Goal: Task Accomplishment & Management: Use online tool/utility

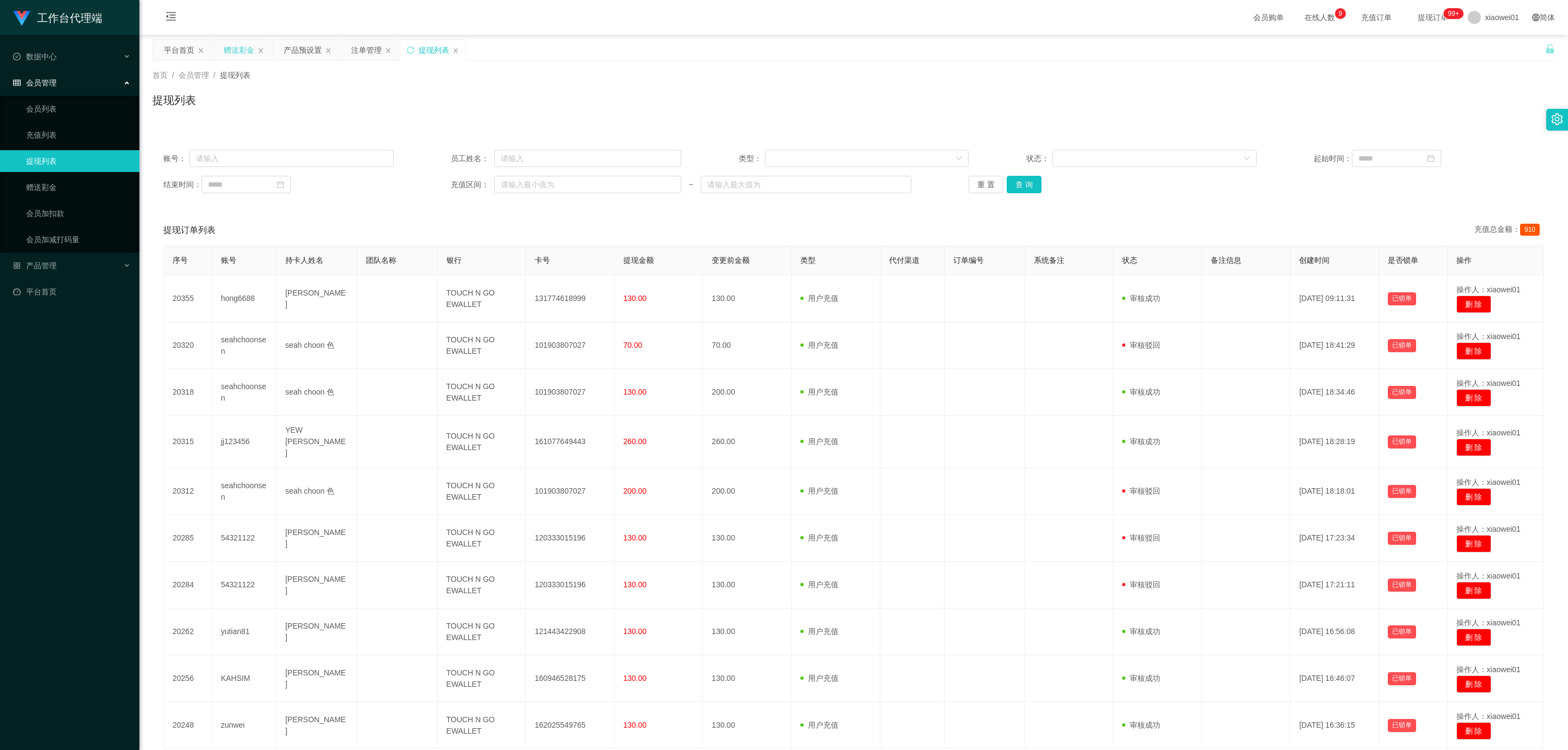
click at [249, 46] on div "赠送彩金" at bounding box center [239, 50] width 31 height 20
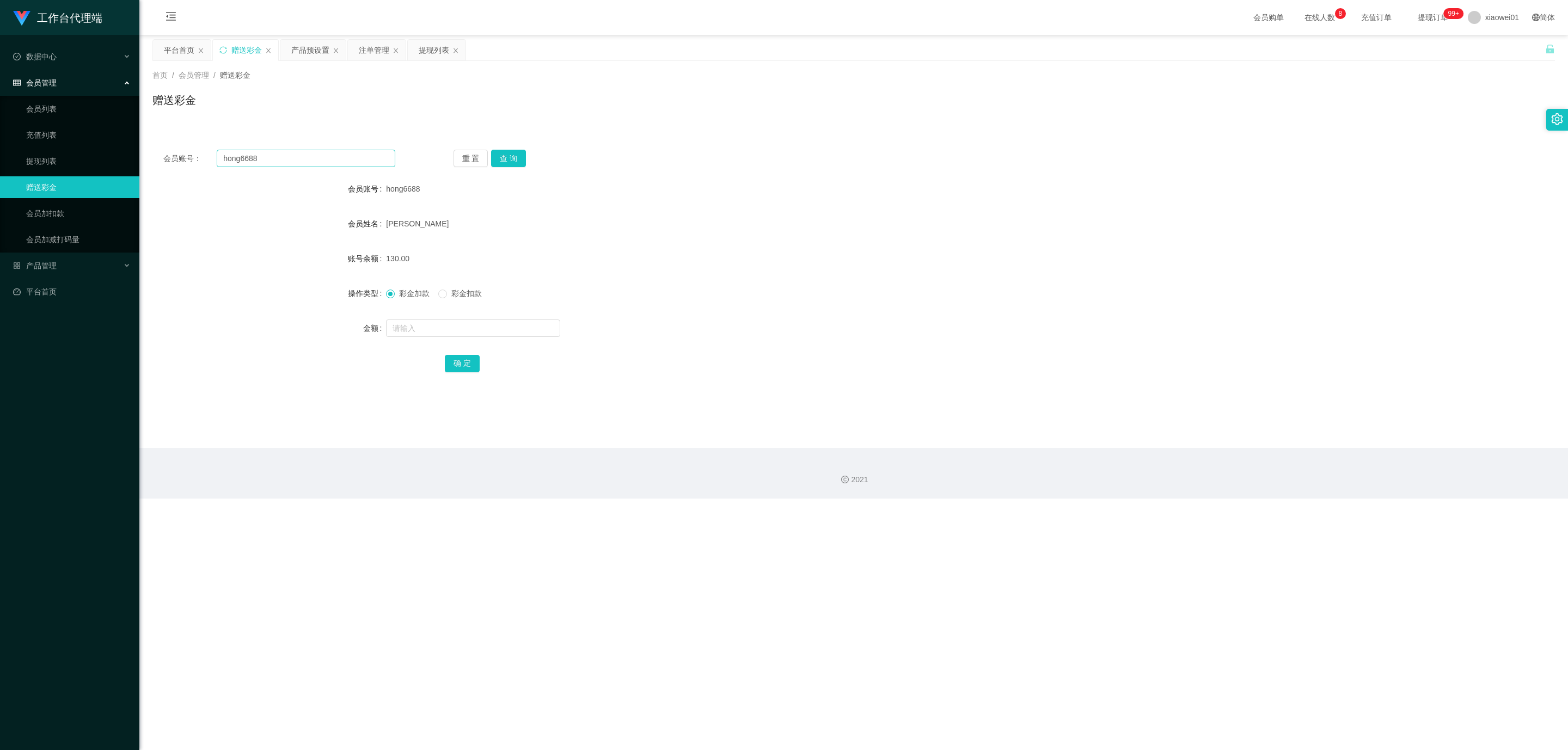
drag, startPoint x: 308, startPoint y: 169, endPoint x: 309, endPoint y: 163, distance: 6.1
click at [305, 168] on div "会员账号： hong6688 重 置 查 询 会员账号 hong6688 会员姓名 [PERSON_NAME] hong 账号余额 130.00 操作类型 彩…" at bounding box center [854, 267] width 1403 height 259
drag, startPoint x: 324, startPoint y: 157, endPoint x: 54, endPoint y: 101, distance: 275.7
click at [0, 98] on section "工作台代理端 数据中心 会员管理 会员列表 充值列表 提现列表 赠送彩金 会员加扣款 会员加减打码量 产品管理 平台首页 保存配置 重置配置 整体风格设置 主…" at bounding box center [784, 249] width 1568 height 499
paste input "KAHSIM"
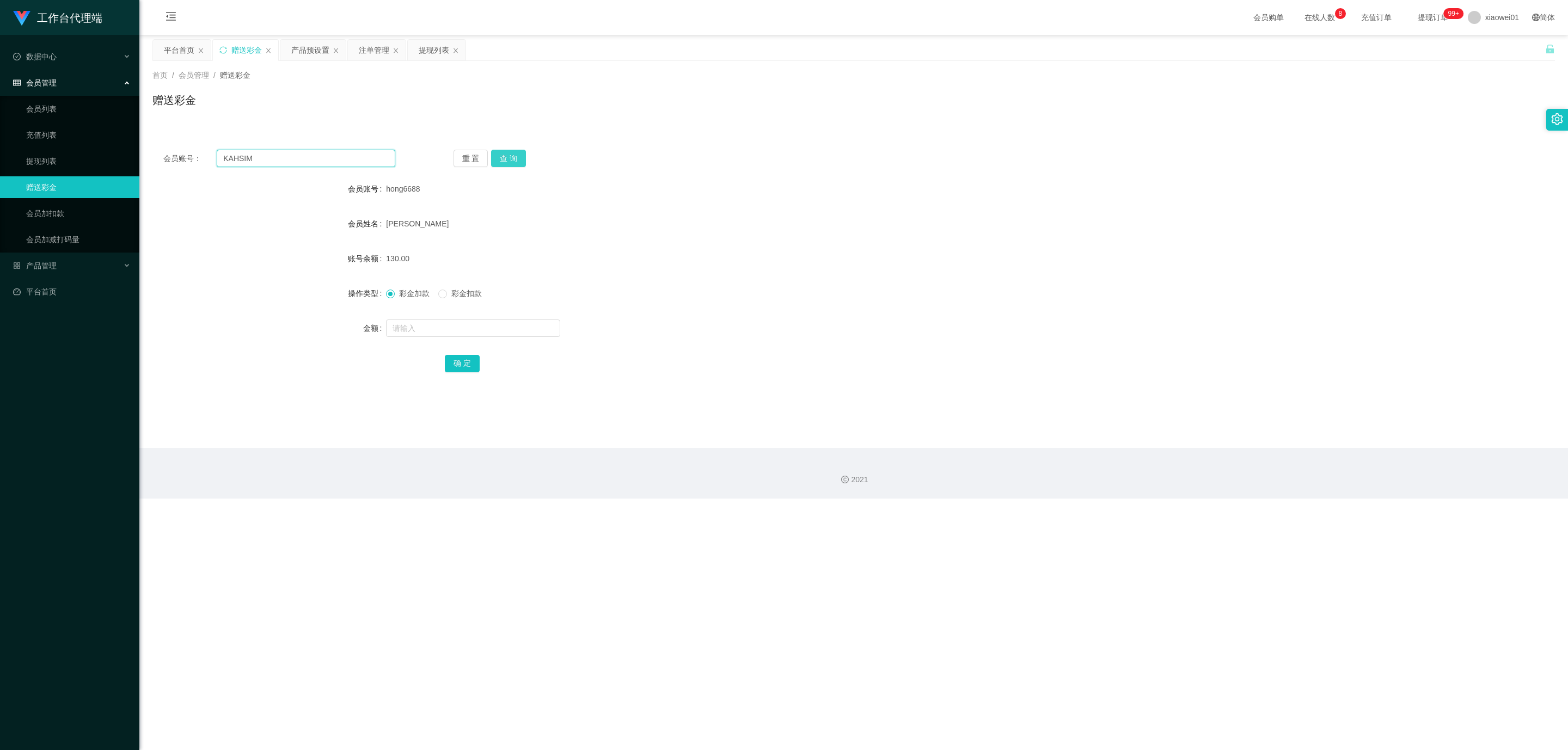
type input "KAHSIM"
click at [518, 156] on button "查 询" at bounding box center [509, 158] width 35 height 17
click at [457, 322] on input "text" at bounding box center [473, 328] width 174 height 17
click at [466, 333] on input "text" at bounding box center [473, 328] width 174 height 17
type input "1200"
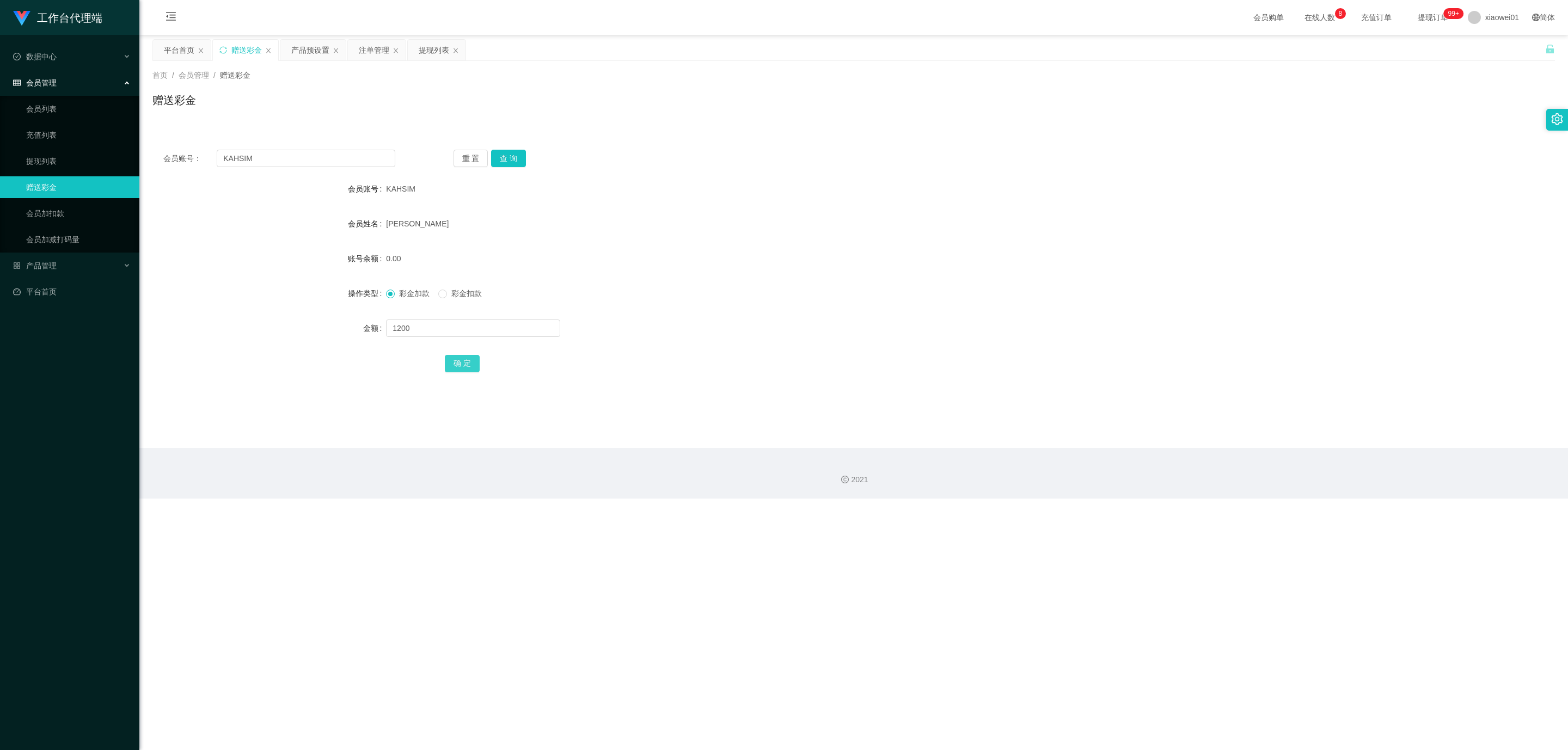
click at [467, 367] on button "确 定" at bounding box center [462, 364] width 35 height 17
click at [765, 310] on form "会员账号 KAHSIM 会员姓名 [PERSON_NAME] 账号余额 1200.00 操作类型 彩金加款 彩金扣款 金额 确 定" at bounding box center [854, 276] width 1403 height 196
drag, startPoint x: 294, startPoint y: 164, endPoint x: 90, endPoint y: 150, distance: 204.5
click at [104, 150] on section "工作台代理端 数据中心 会员管理 会员列表 充值列表 提现列表 赠送彩金 会员加扣款 会员加减打码量 产品管理 平台首页 保存配置 重置配置 整体风格设置 主…" at bounding box center [784, 249] width 1568 height 499
paste input "seahchoonsen"
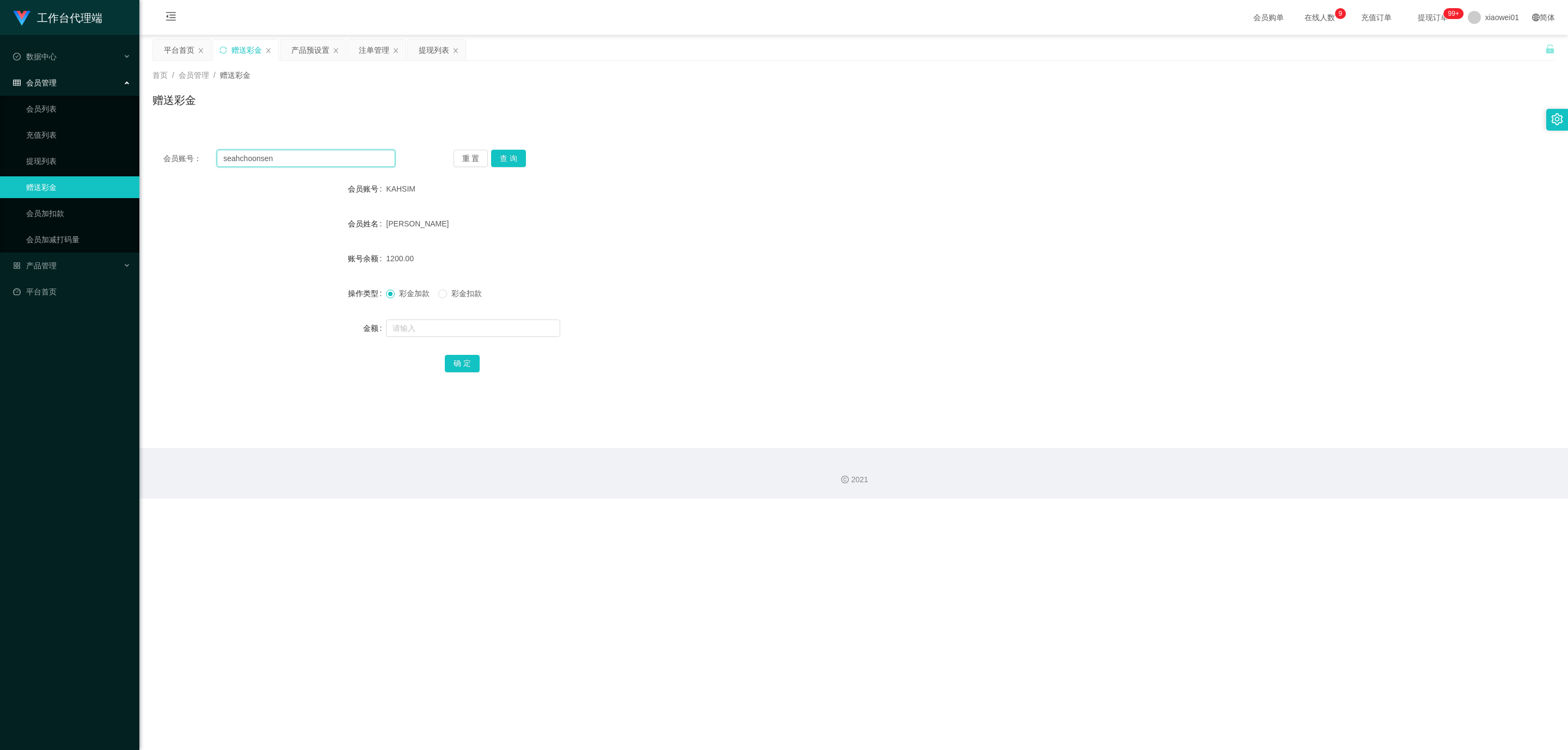
type input "seahchoonsen"
click at [507, 169] on div "会员账号： seahchoonsen 重 置 查 询 会员账号 KAHSIM 会员姓名 [PERSON_NAME] Sim 账号余额 1200.00 操作类型…" at bounding box center [854, 267] width 1403 height 259
click at [513, 159] on button "查 询" at bounding box center [509, 158] width 35 height 17
click at [430, 328] on input "text" at bounding box center [473, 328] width 174 height 17
type input "500"
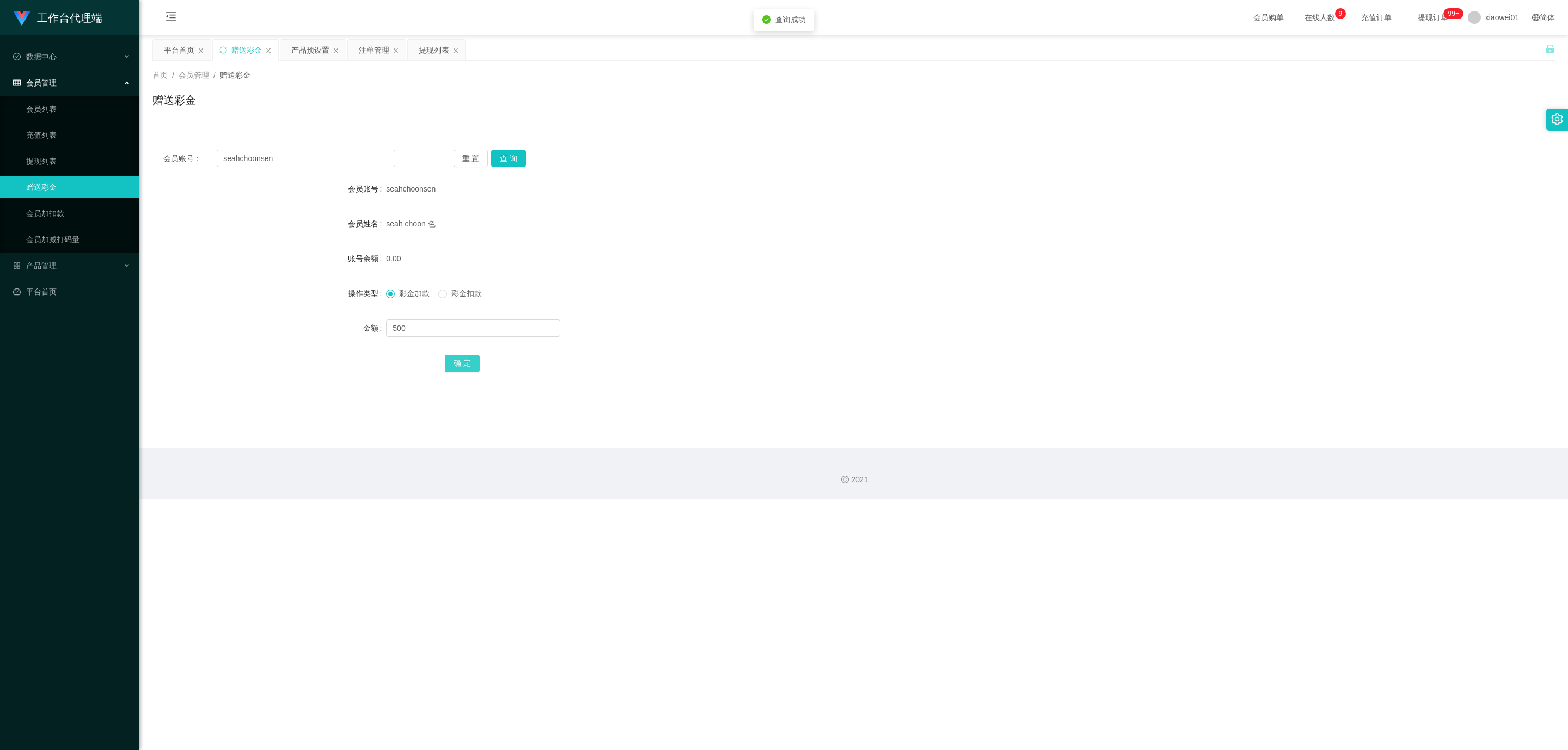
click at [461, 371] on button "确 定" at bounding box center [462, 364] width 35 height 17
click at [730, 335] on div at bounding box center [795, 328] width 819 height 22
drag, startPoint x: 298, startPoint y: 163, endPoint x: 63, endPoint y: 152, distance: 235.3
click at [74, 154] on section "工作台代理端 数据中心 会员管理 会员列表 充值列表 提现列表 赠送彩金 会员加扣款 会员加减打码量 产品管理 平台首页 保存配置 重置配置 整体风格设置 主…" at bounding box center [784, 249] width 1568 height 499
paste input "zunwei"
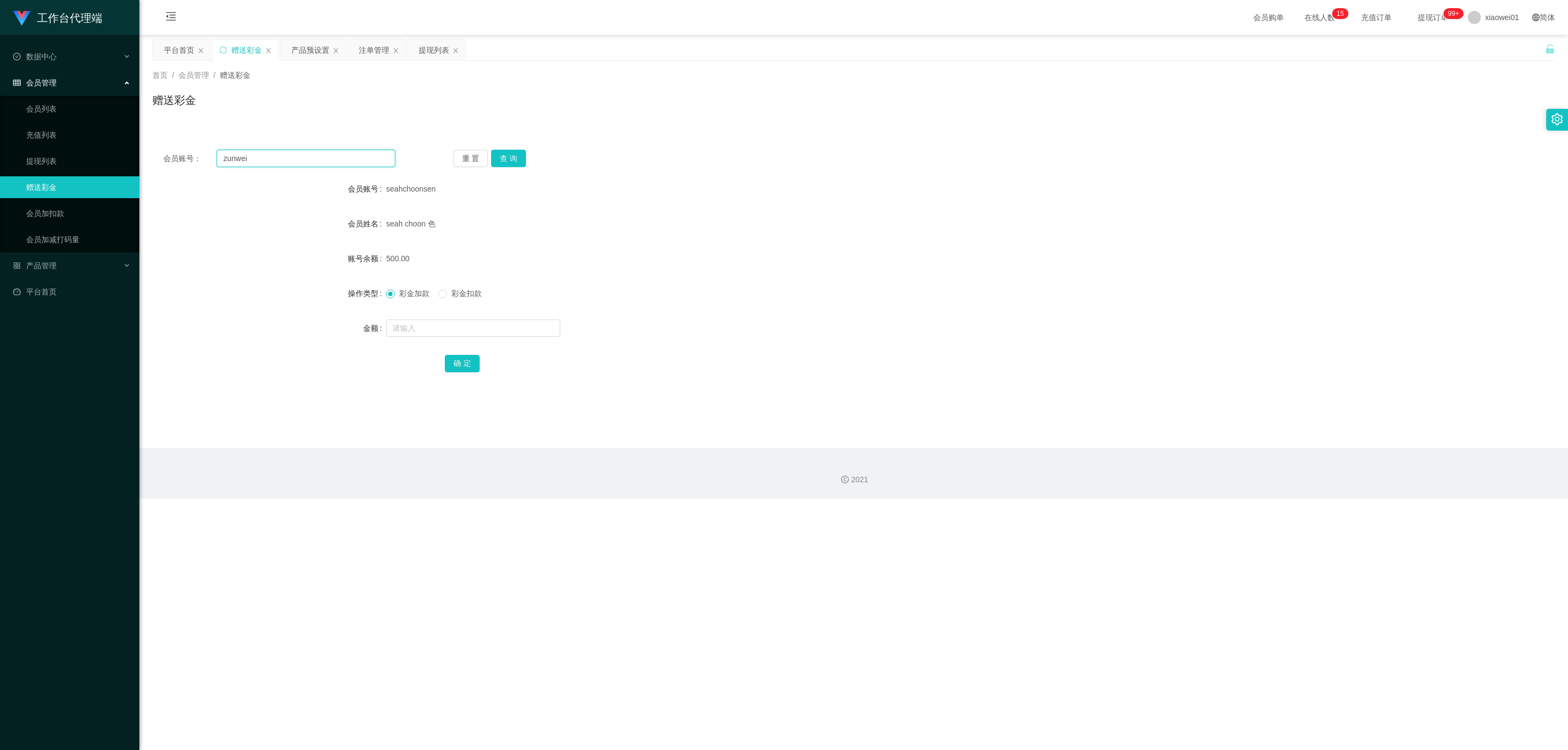
type input "zunwei"
click at [508, 171] on div "会员账号： zunwei 重 置 查 询 会员账号 seahchoonsen 会员姓名 seah choon 色 账号余额 500.00 操作类型 彩金加款 …" at bounding box center [854, 267] width 1403 height 259
click at [517, 157] on button "查 询" at bounding box center [509, 158] width 35 height 17
click at [446, 324] on input "text" at bounding box center [473, 328] width 174 height 17
type input "38"
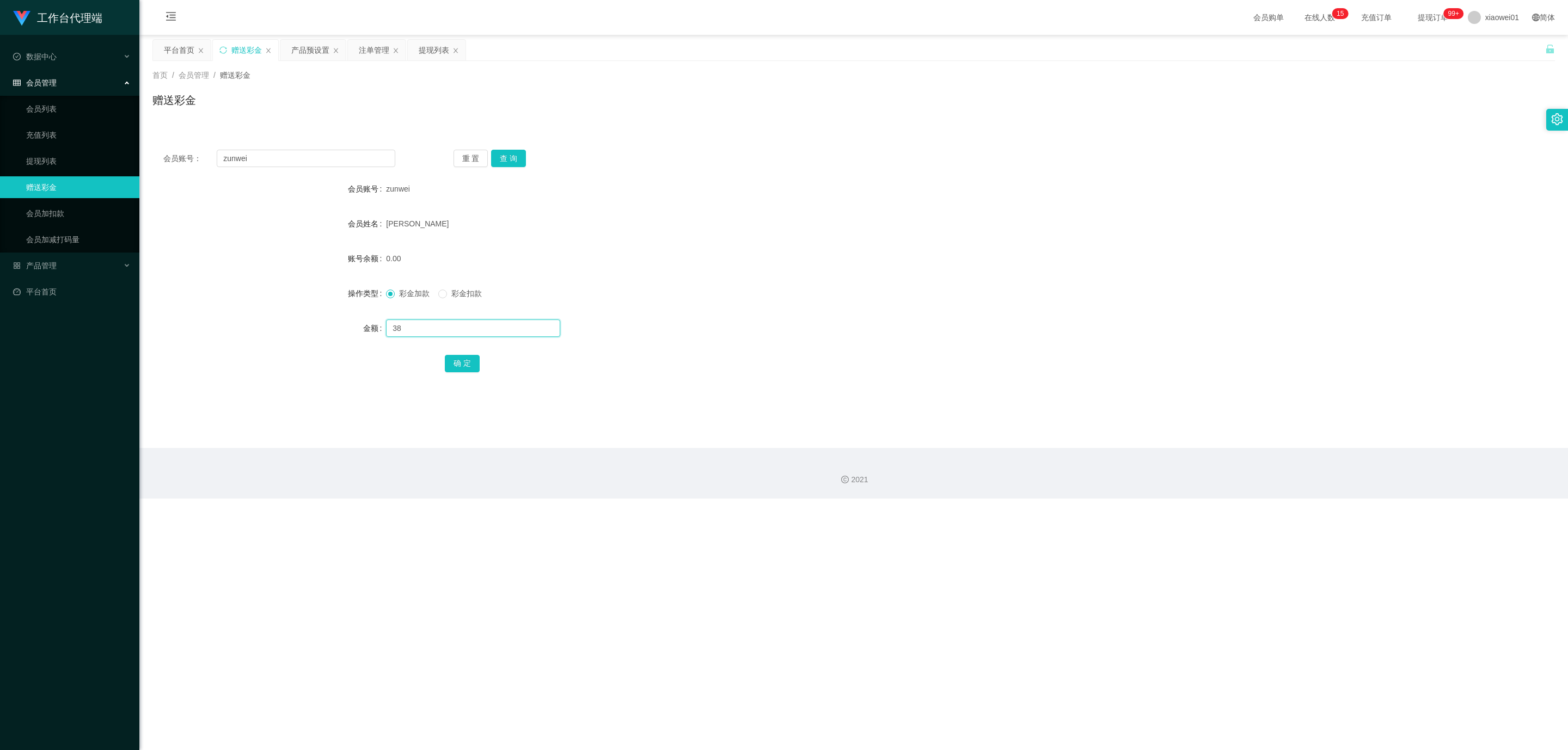
drag, startPoint x: 456, startPoint y: 324, endPoint x: 209, endPoint y: 279, distance: 251.1
click at [210, 279] on form "会员账号 zunwei 会员姓名 [PERSON_NAME] 账号余额 0.00 操作类型 彩金加款 彩金扣款 金额 38 确 定" at bounding box center [854, 276] width 1403 height 196
click at [476, 327] on input "text" at bounding box center [473, 328] width 174 height 17
type input "500"
click at [472, 366] on button "确 定" at bounding box center [462, 364] width 35 height 17
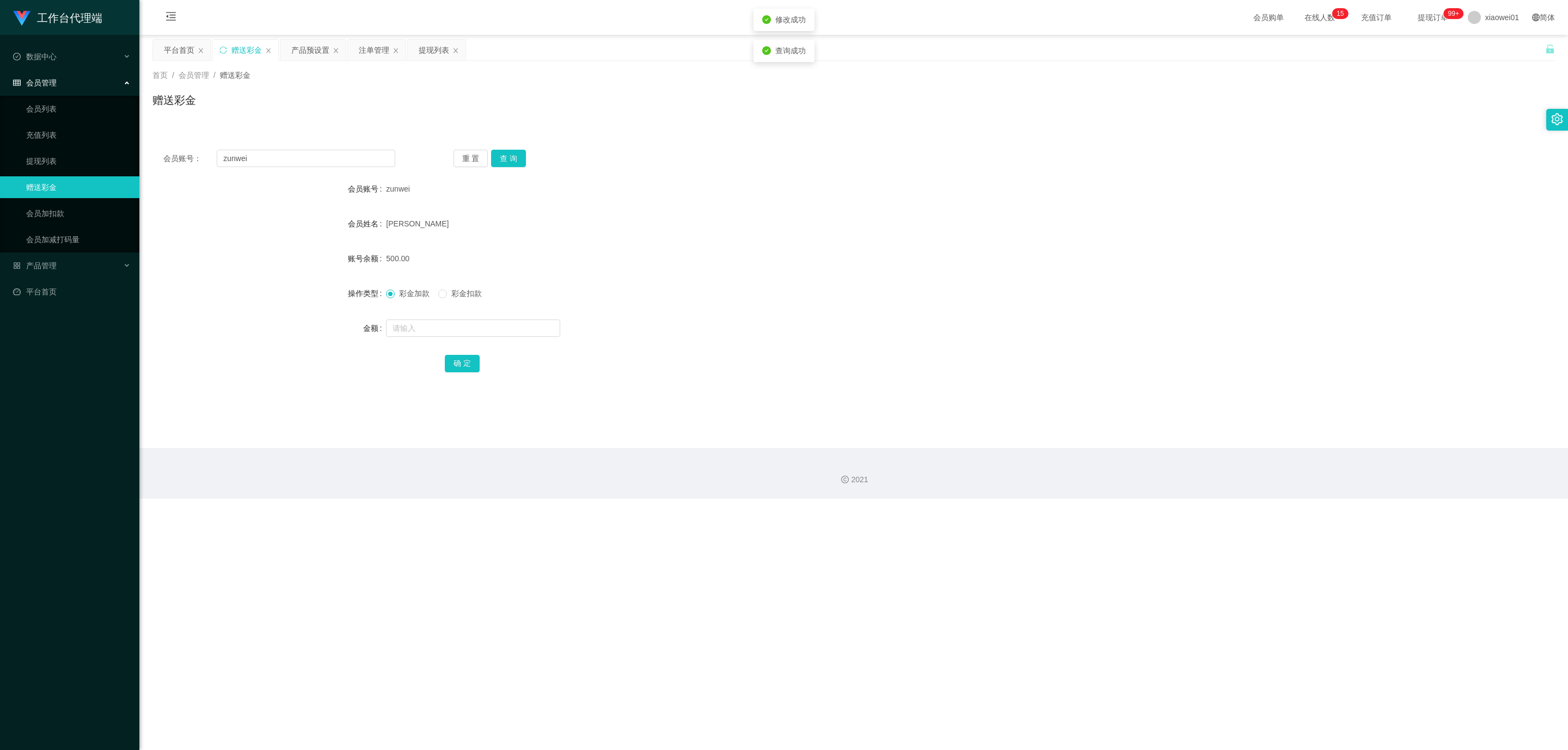
click at [744, 276] on form "会员账号 zunwei 会员姓名 [PERSON_NAME] wei 账号余额 500.00 操作类型 彩金加款 彩金扣款 金额 确 定" at bounding box center [854, 276] width 1403 height 196
